Goal: Information Seeking & Learning: Learn about a topic

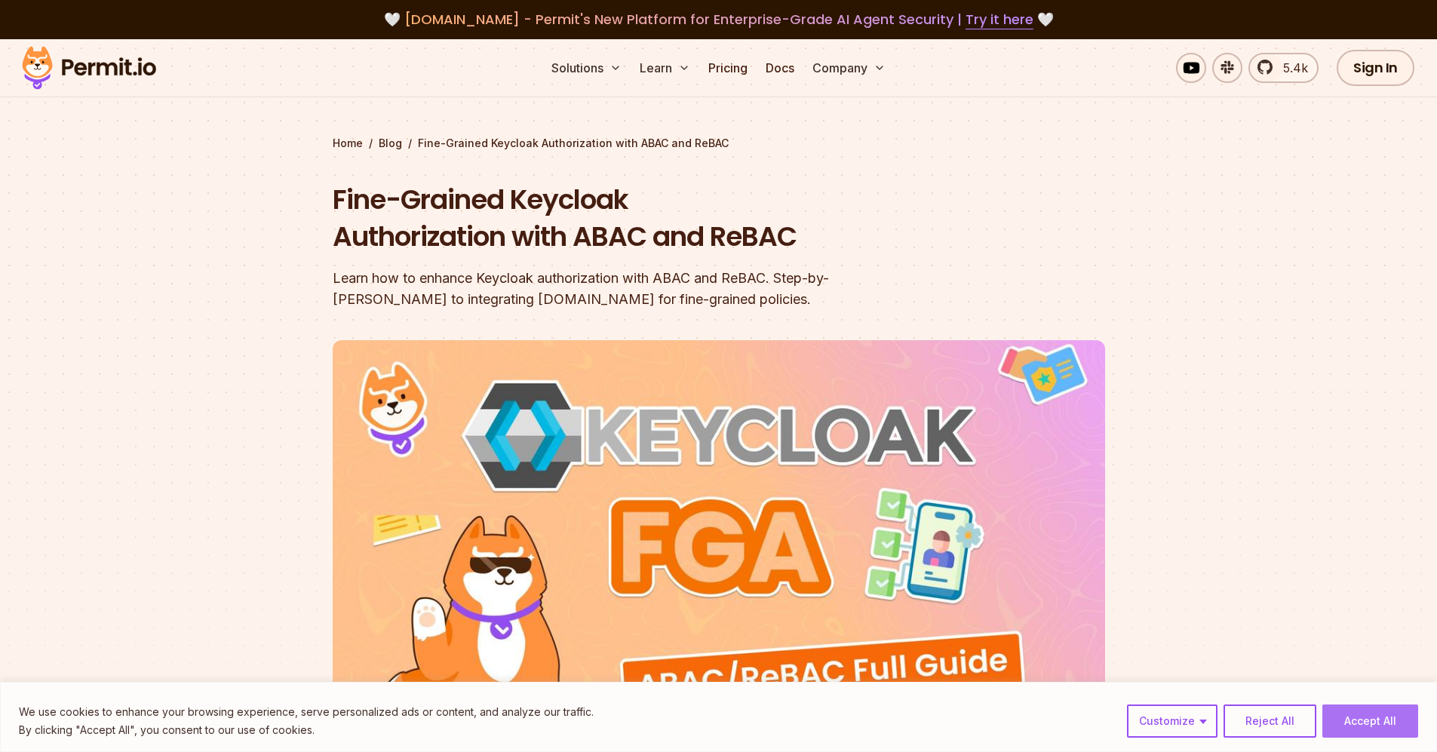
click at [1366, 726] on button "Accept All" at bounding box center [1370, 720] width 96 height 33
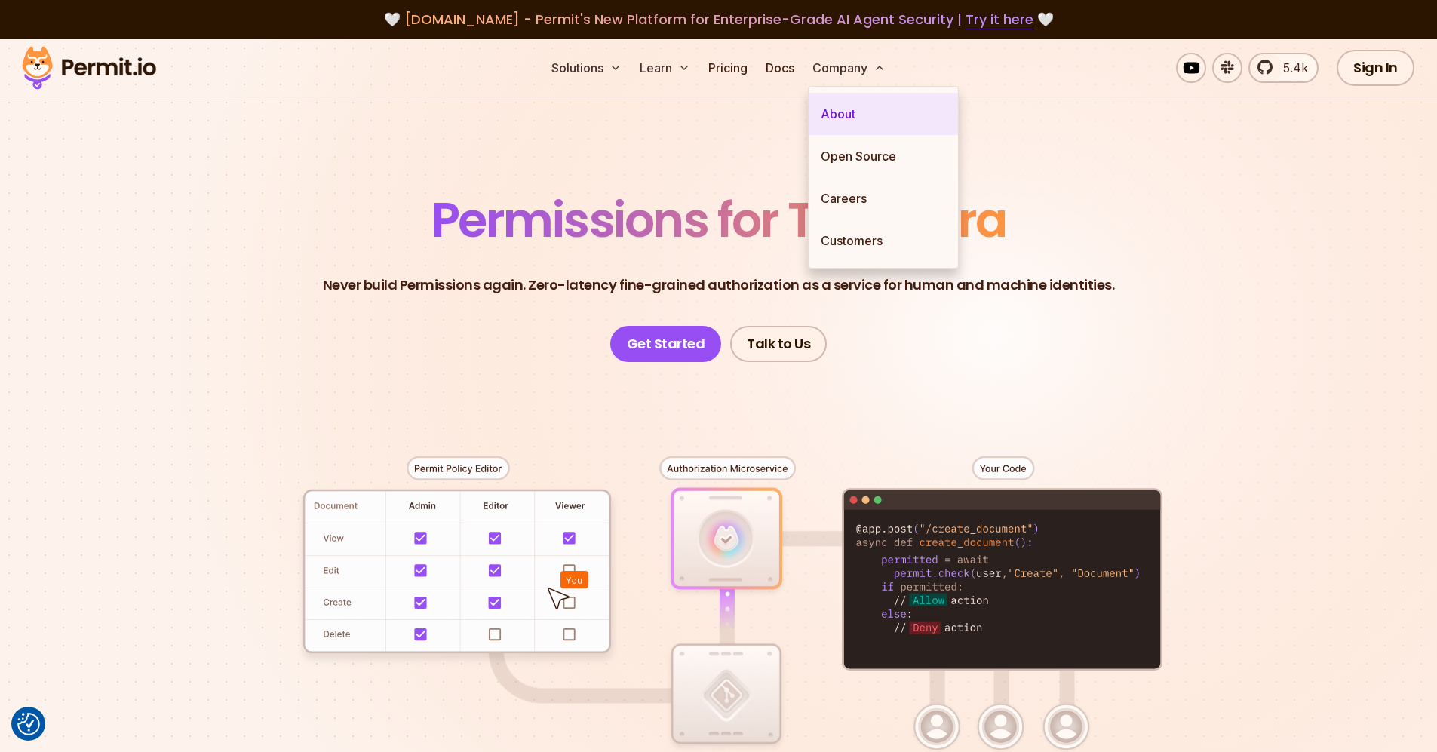
click at [851, 111] on link "About" at bounding box center [882, 114] width 149 height 42
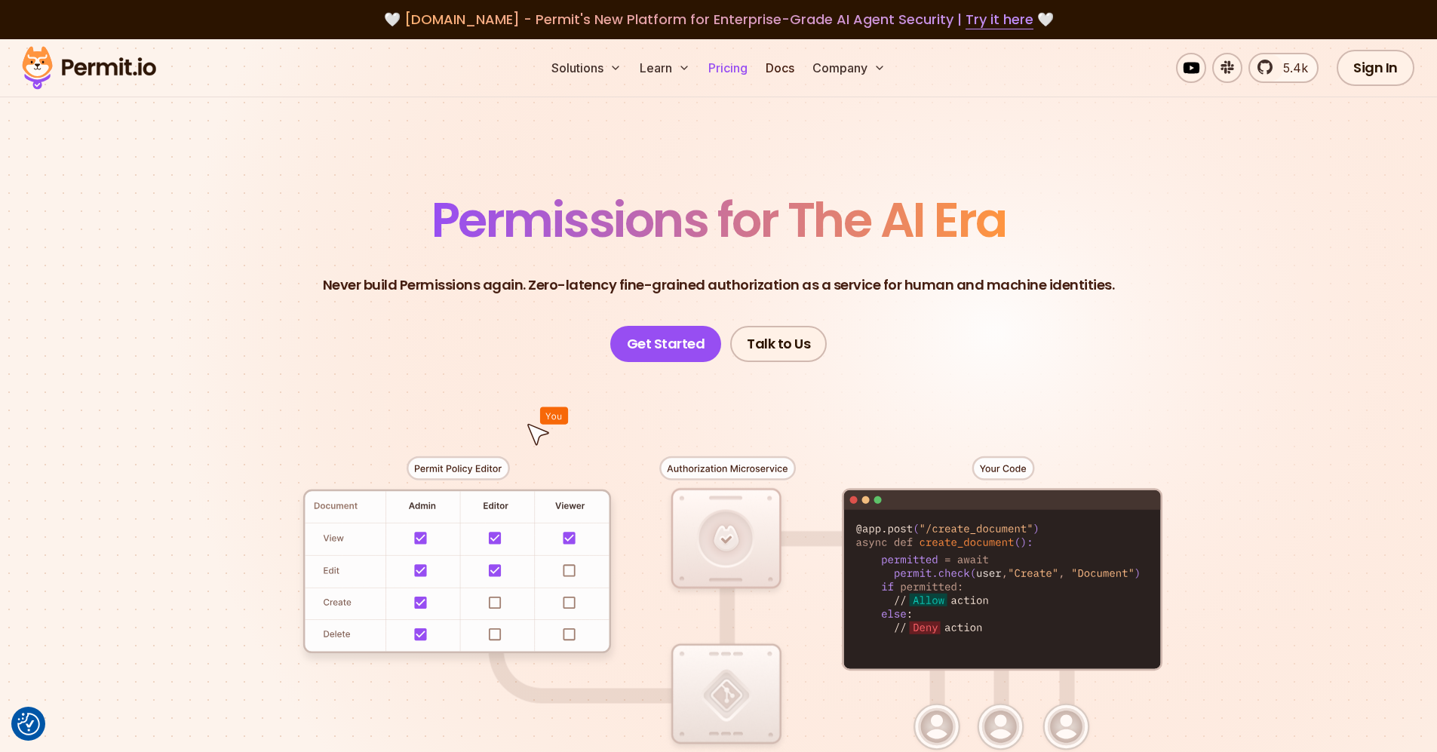
click at [740, 66] on link "Pricing" at bounding box center [727, 68] width 51 height 30
